Goal: Transaction & Acquisition: Purchase product/service

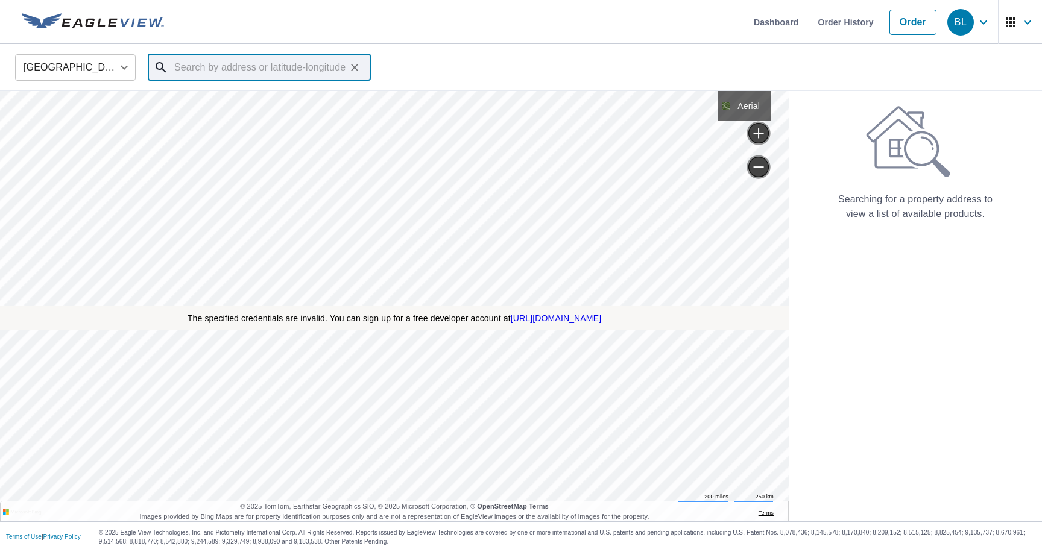
click at [178, 71] on input "text" at bounding box center [260, 68] width 172 height 34
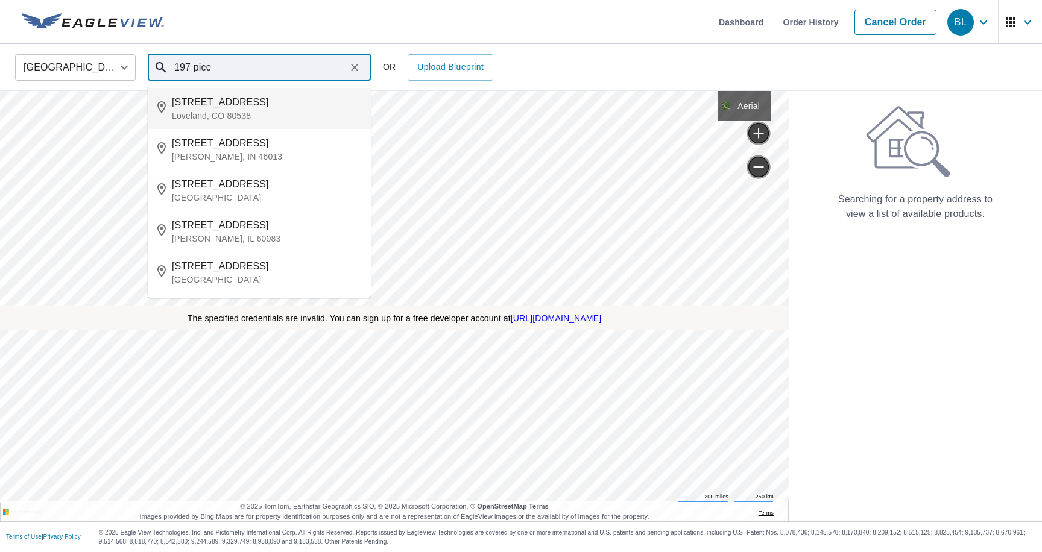
click at [190, 110] on p "Loveland, CO 80538" at bounding box center [266, 116] width 189 height 12
type input "[STREET_ADDRESS][PERSON_NAME]"
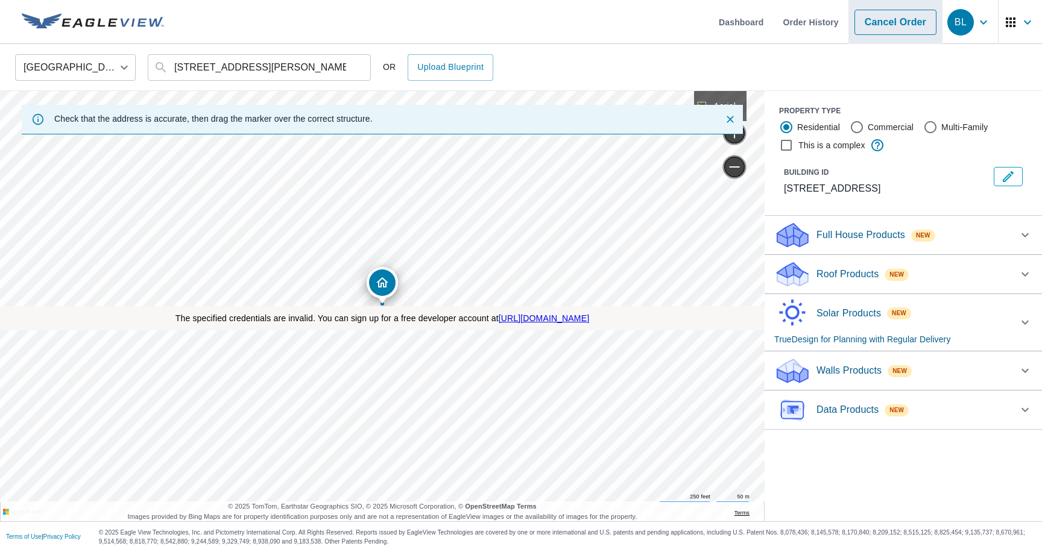
click at [875, 27] on link "Cancel Order" at bounding box center [896, 22] width 82 height 25
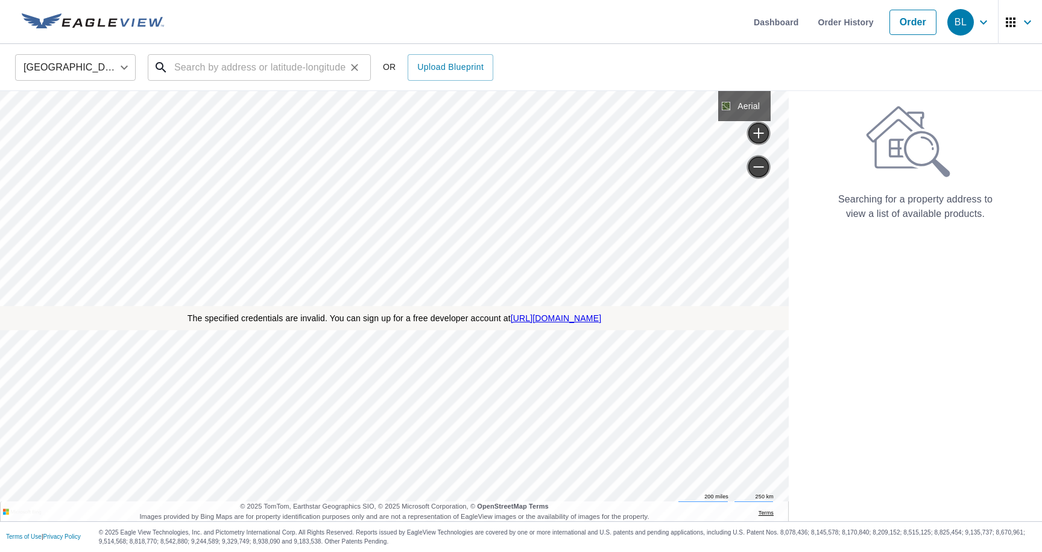
click at [222, 79] on input "text" at bounding box center [260, 68] width 172 height 34
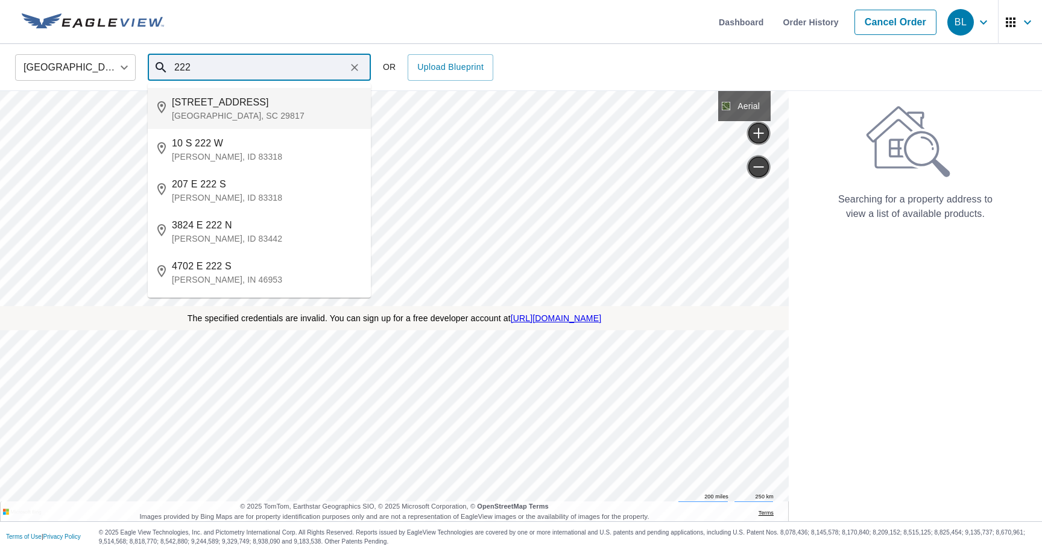
click at [205, 109] on span "[STREET_ADDRESS]" at bounding box center [266, 102] width 189 height 14
type input "[STREET_ADDRESS]"
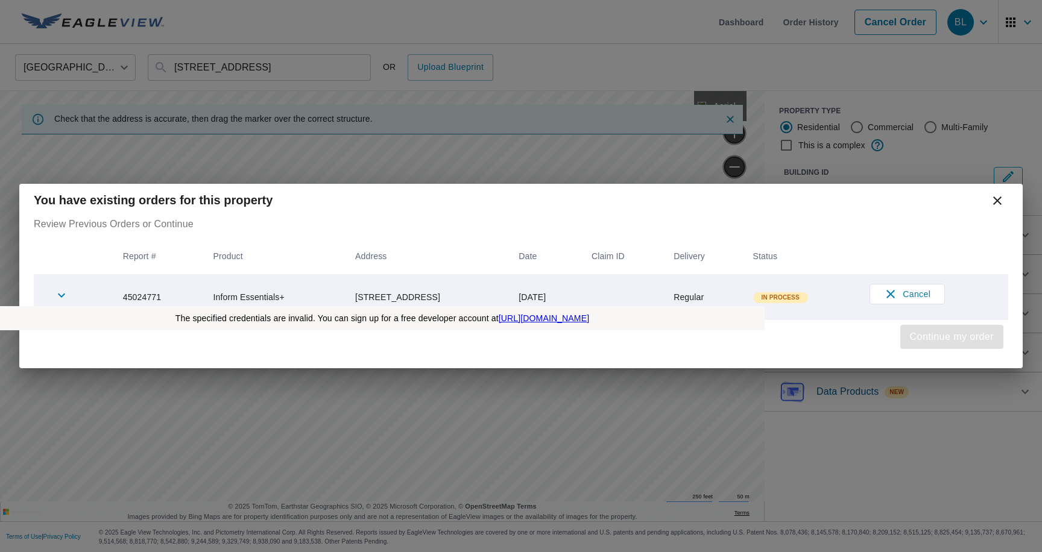
click at [912, 336] on span "Continue my order" at bounding box center [952, 337] width 84 height 17
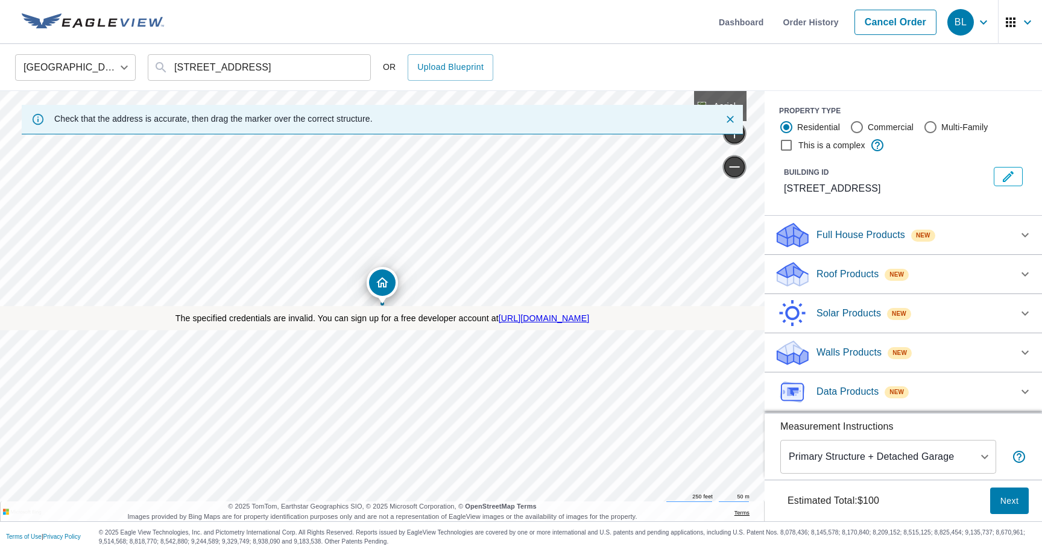
click at [850, 391] on p "Data Products" at bounding box center [848, 392] width 62 height 14
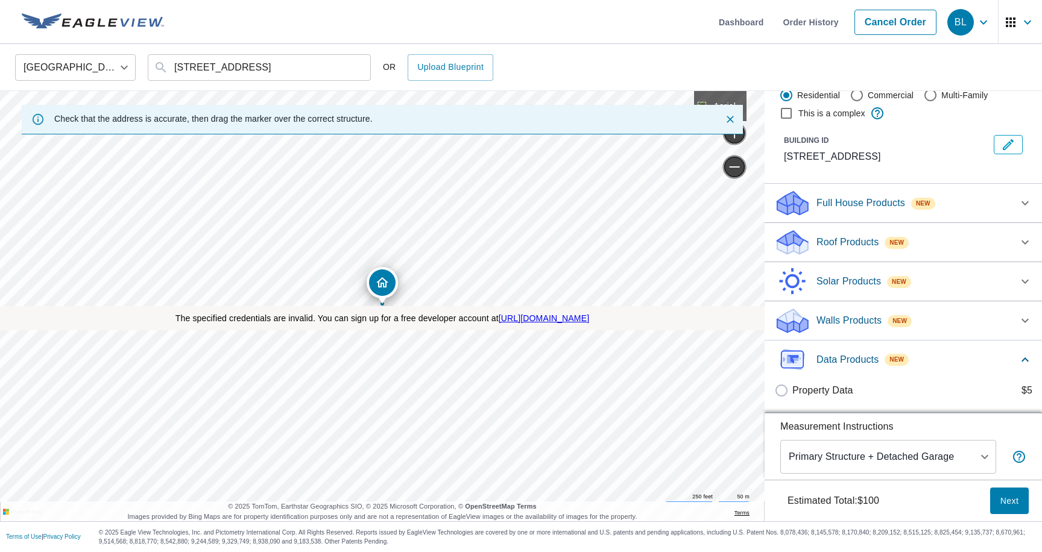
click at [843, 393] on p "Property Data" at bounding box center [823, 391] width 61 height 14
click at [793, 393] on input "Property Data $5" at bounding box center [783, 391] width 18 height 14
checkbox input "true"
type input "5"
click at [917, 457] on body "BL BL Skip Nav Dashboard Order History Cancel Order BL United States US ​ 220 2…" at bounding box center [521, 276] width 1042 height 552
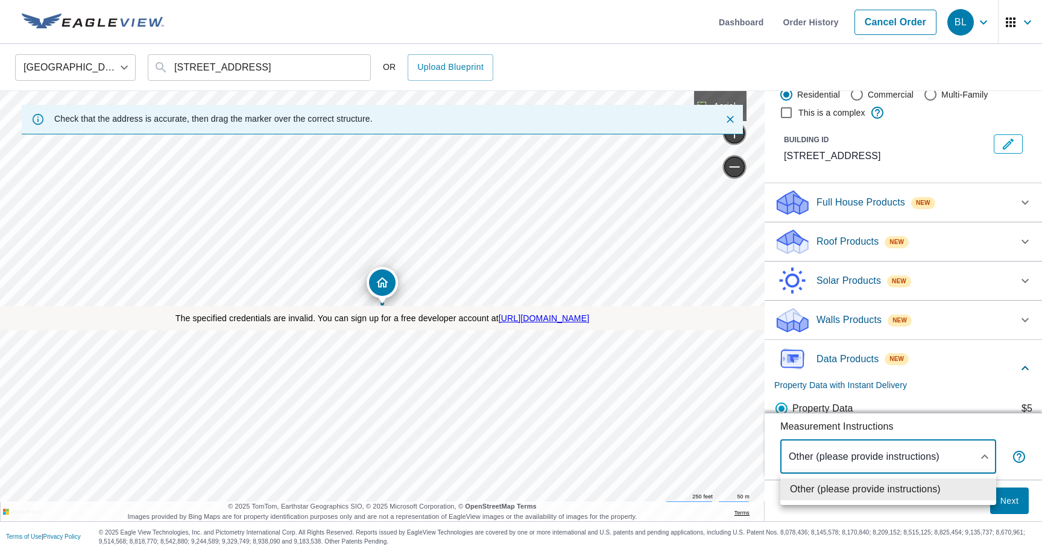
click at [917, 508] on div at bounding box center [521, 276] width 1042 height 552
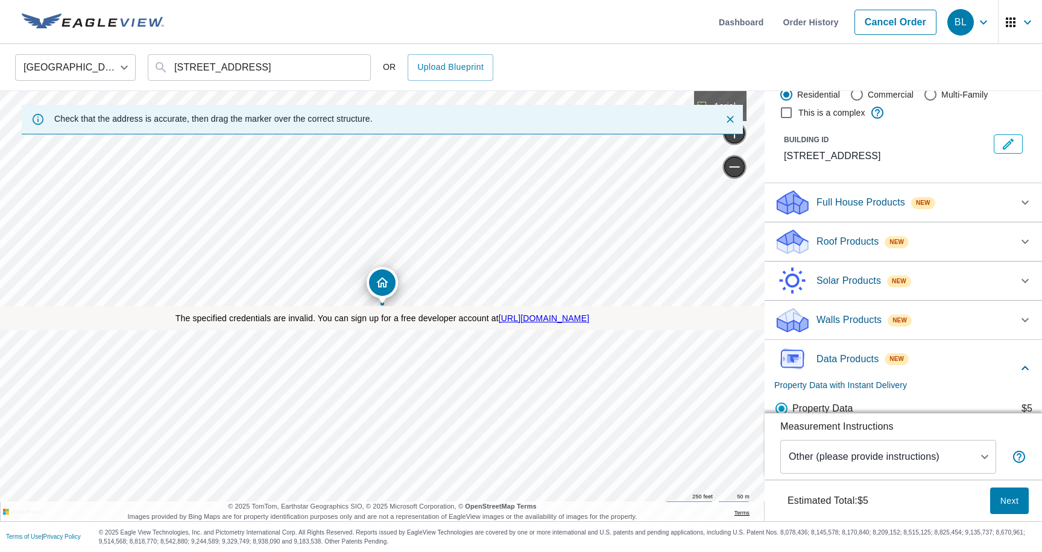
click at [996, 498] on button "Next" at bounding box center [1009, 501] width 39 height 27
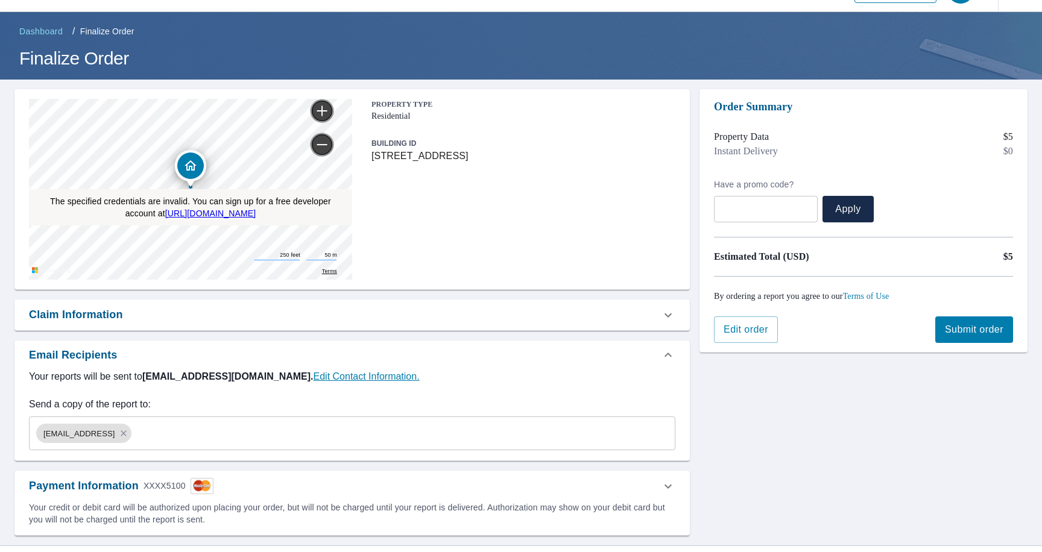
scroll to position [60, 0]
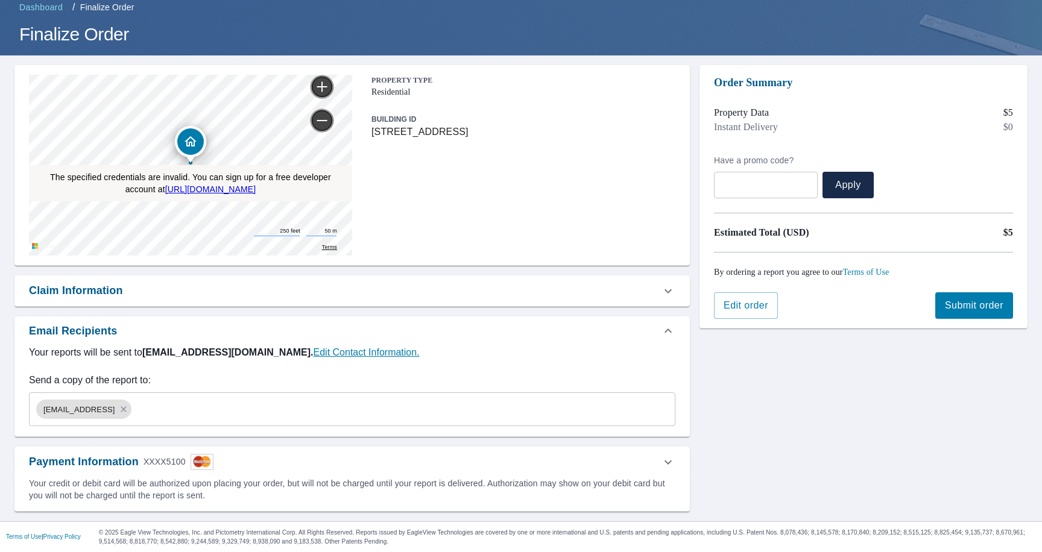
click at [619, 292] on div "Claim Information" at bounding box center [341, 291] width 625 height 16
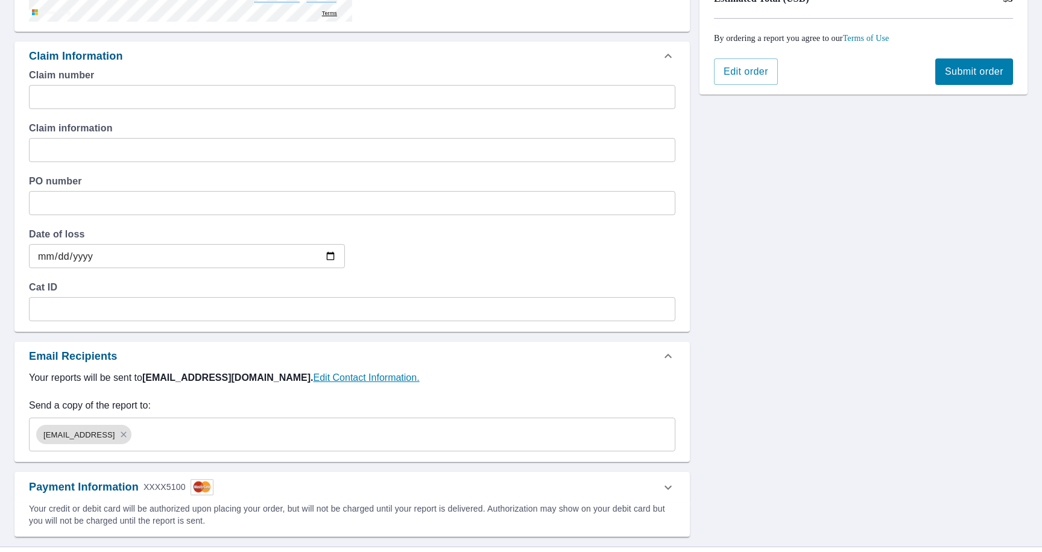
scroll to position [319, 0]
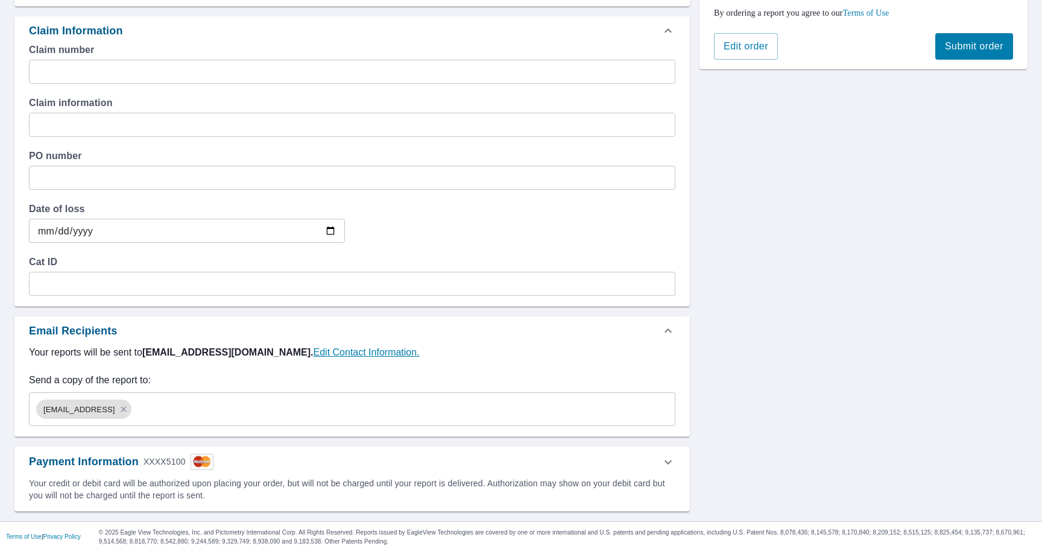
click at [363, 447] on div "Payment Information XXXX5100" at bounding box center [352, 462] width 676 height 31
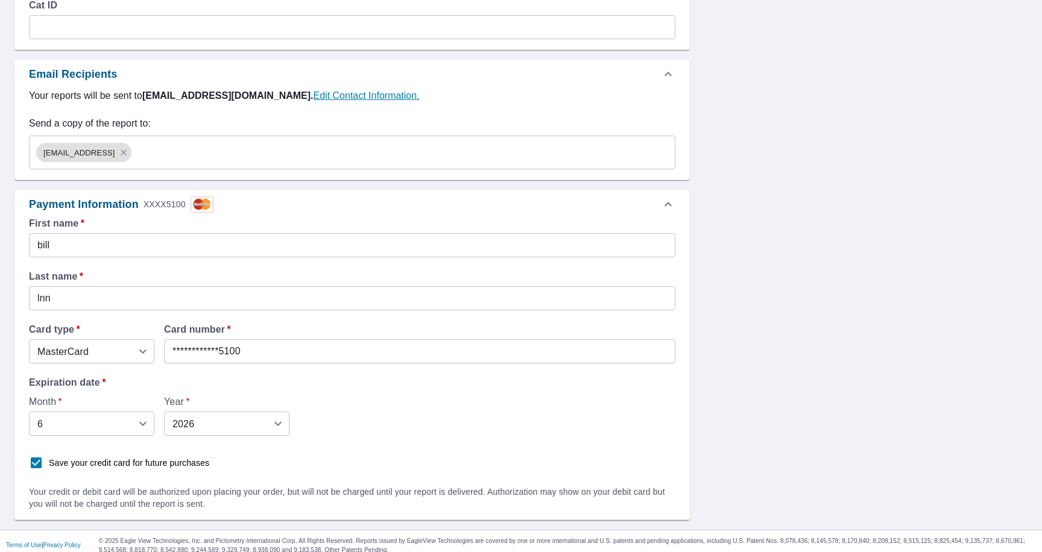
scroll to position [584, 0]
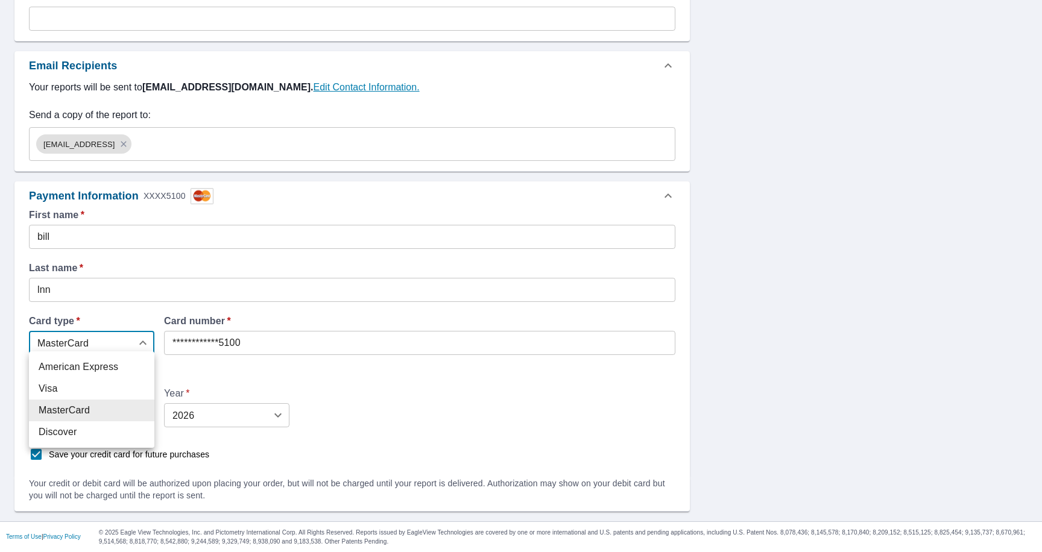
click at [133, 341] on body "**********" at bounding box center [521, 276] width 1042 height 552
click at [104, 391] on li "Visa" at bounding box center [91, 389] width 125 height 22
type input "2"
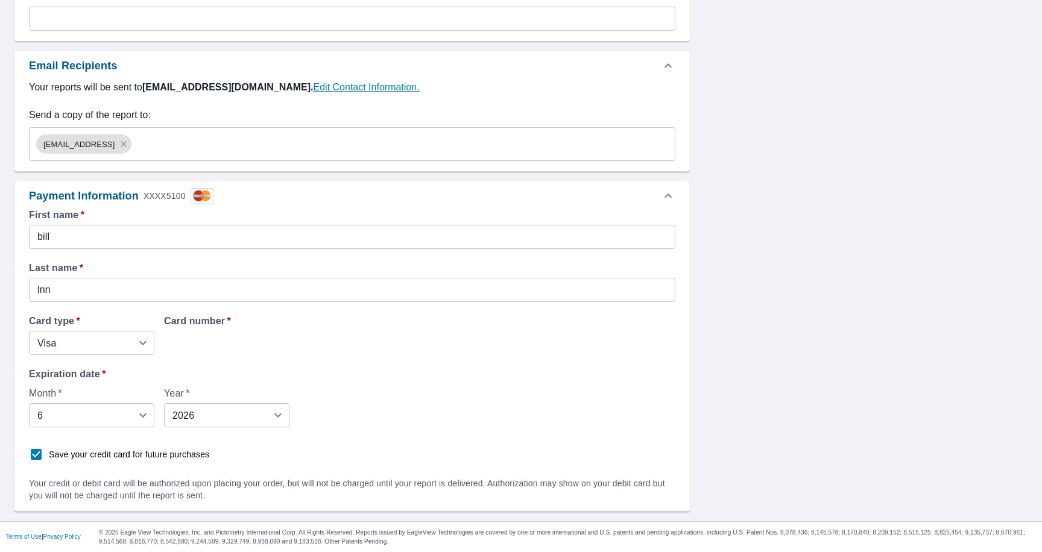
click at [293, 349] on div "Card number   *" at bounding box center [419, 336] width 511 height 39
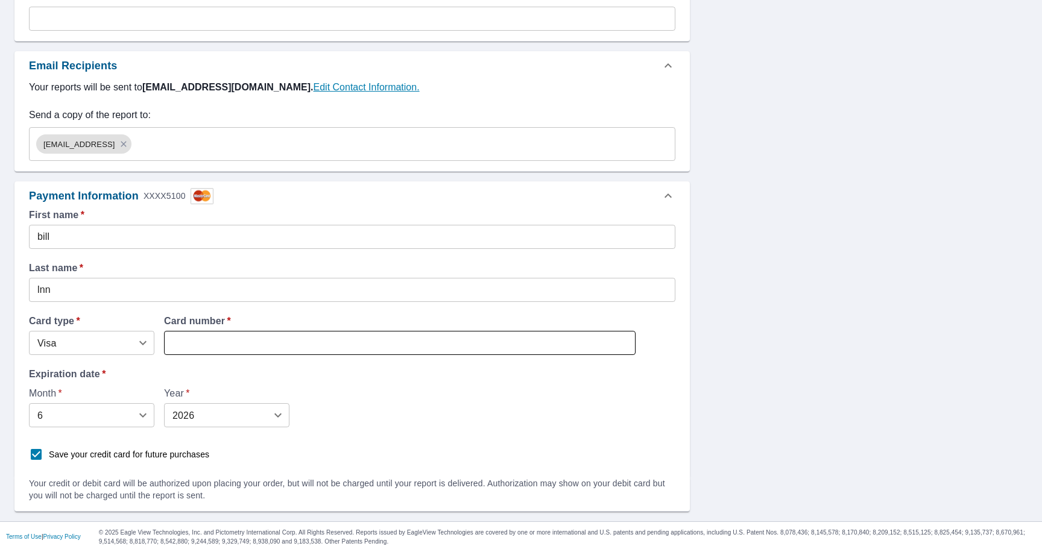
click at [445, 331] on iframe at bounding box center [400, 343] width 472 height 24
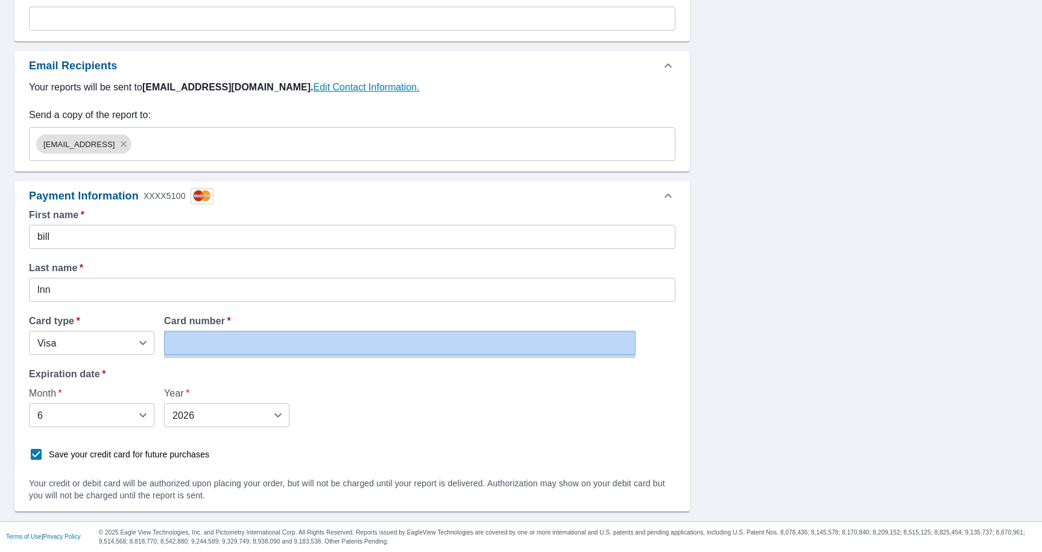
click at [445, 331] on iframe at bounding box center [400, 343] width 472 height 24
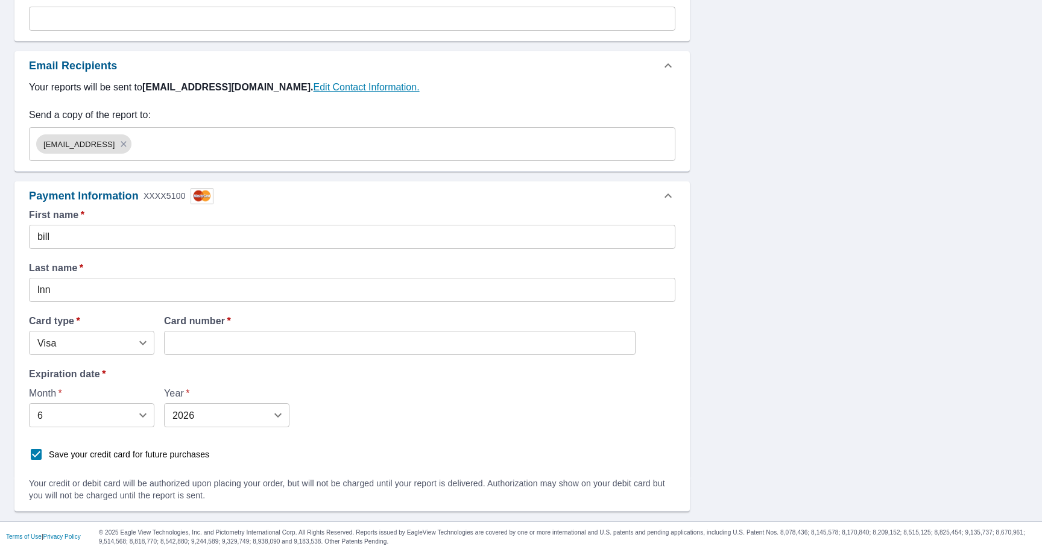
click at [552, 400] on div "Month   * 6 6 ​ Year   * 2026 2026 ​" at bounding box center [352, 408] width 647 height 39
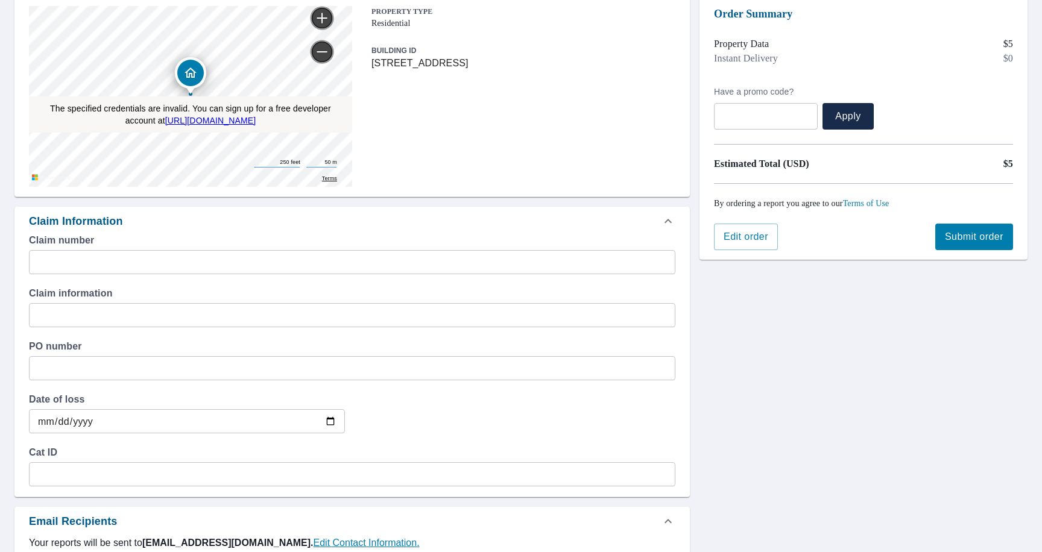
scroll to position [85, 0]
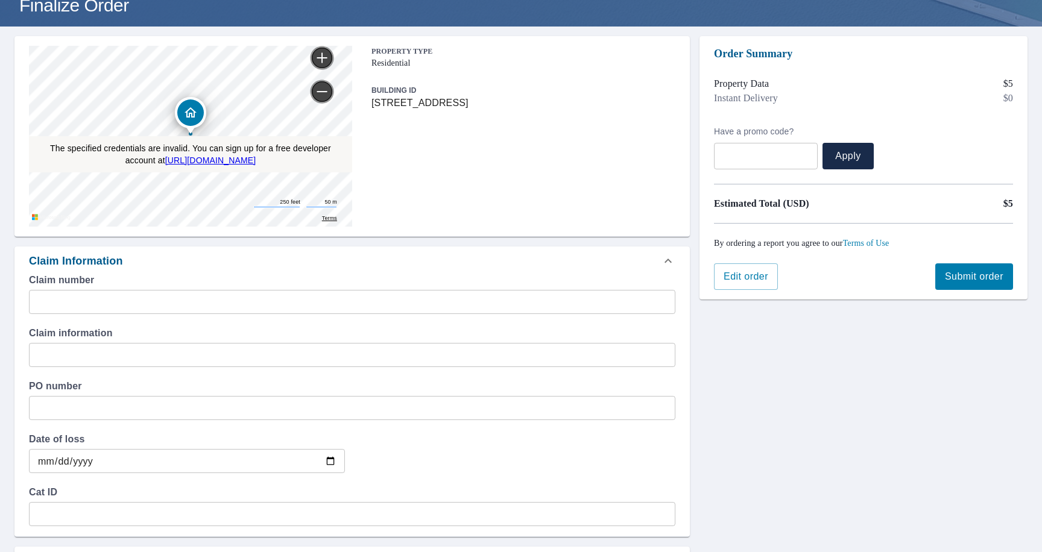
click at [963, 281] on span "Submit order" at bounding box center [974, 276] width 59 height 13
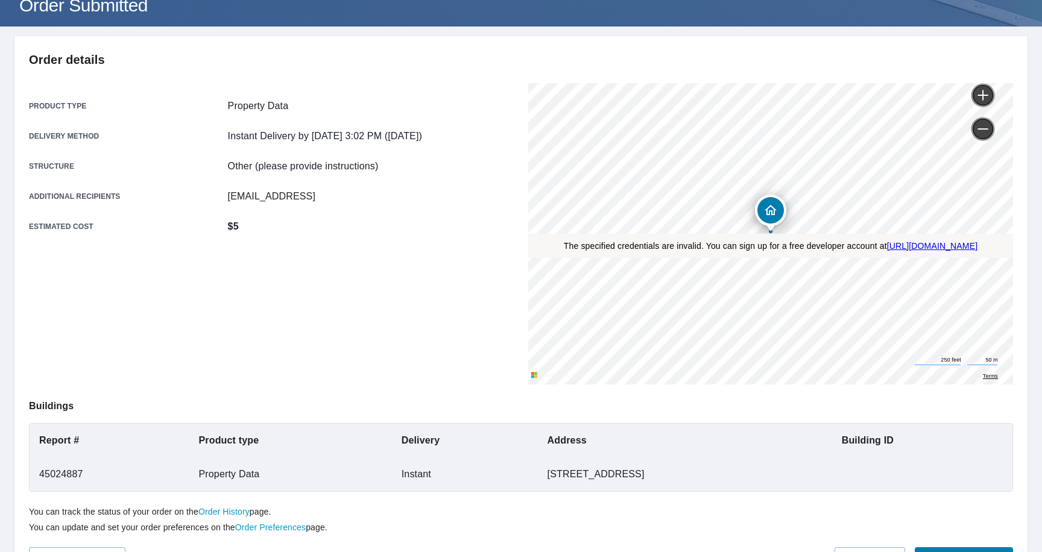
click at [250, 511] on link "Order History" at bounding box center [223, 512] width 51 height 10
